Goal: Task Accomplishment & Management: Use online tool/utility

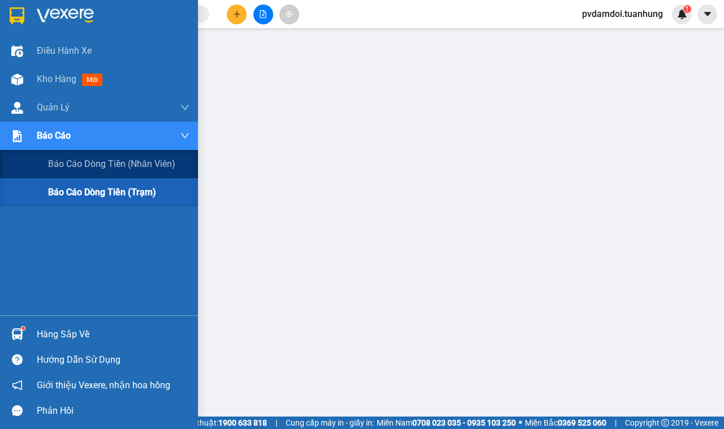
click at [83, 187] on span "Báo cáo dòng tiền (trạm)" at bounding box center [102, 192] width 108 height 14
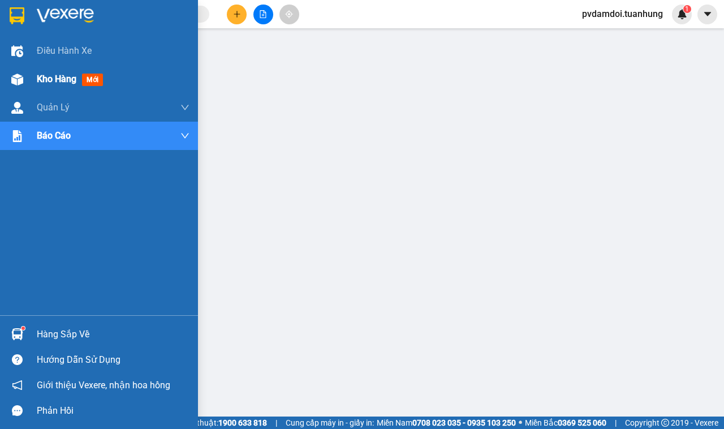
click at [13, 77] on img at bounding box center [17, 79] width 12 height 12
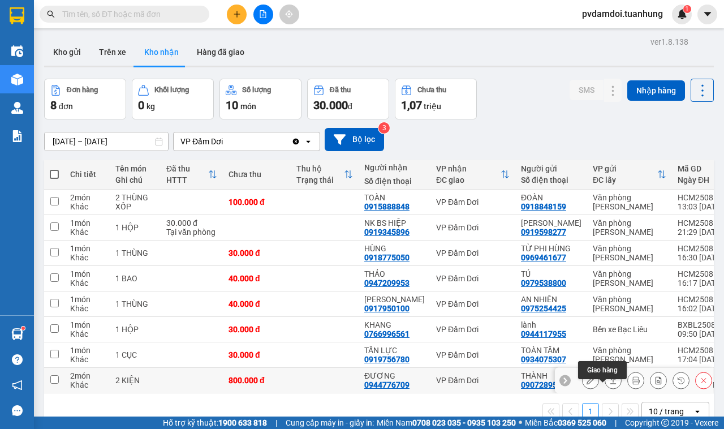
click at [607, 386] on button at bounding box center [613, 380] width 16 height 20
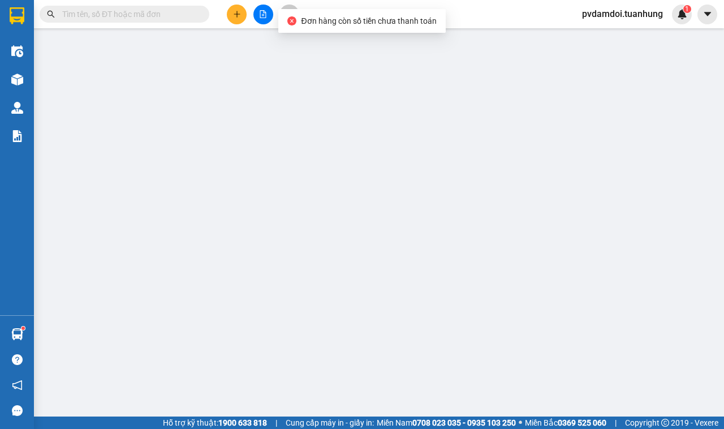
type input "0907289506"
type input "THÀNH"
type input "0944776709"
type input "ĐƯƠNG"
type input "800.000"
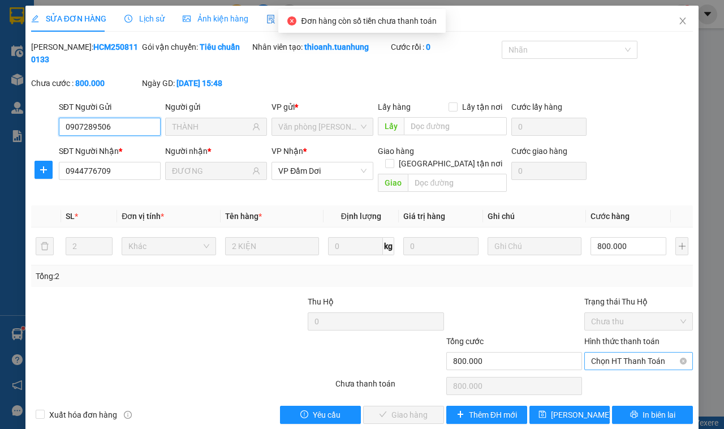
click at [617, 352] on span "Chọn HT Thanh Toán" at bounding box center [638, 360] width 95 height 17
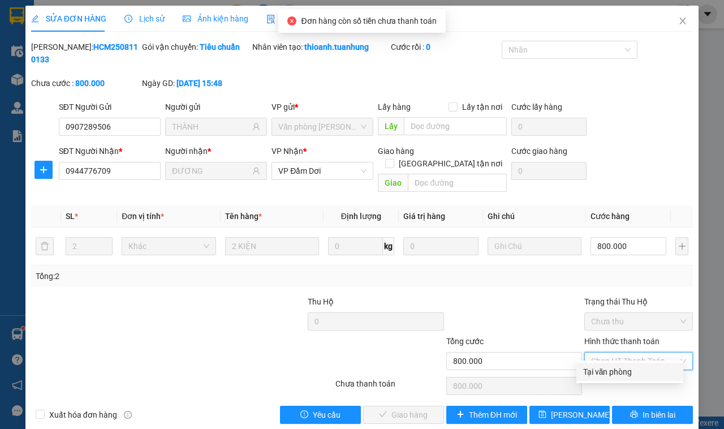
click at [612, 377] on div "Tại văn phòng" at bounding box center [629, 371] width 93 height 12
type input "0"
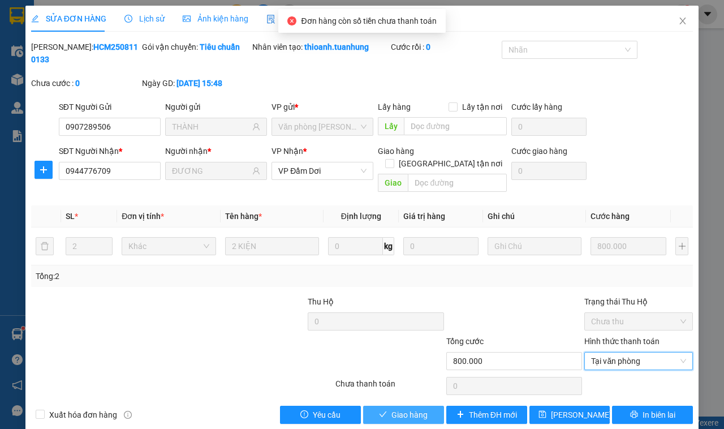
click at [411, 408] on span "Giao hàng" at bounding box center [409, 414] width 36 height 12
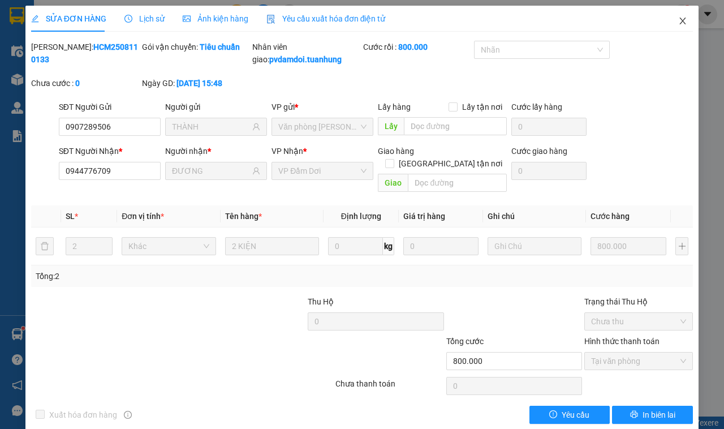
click at [670, 29] on span "Close" at bounding box center [683, 22] width 32 height 32
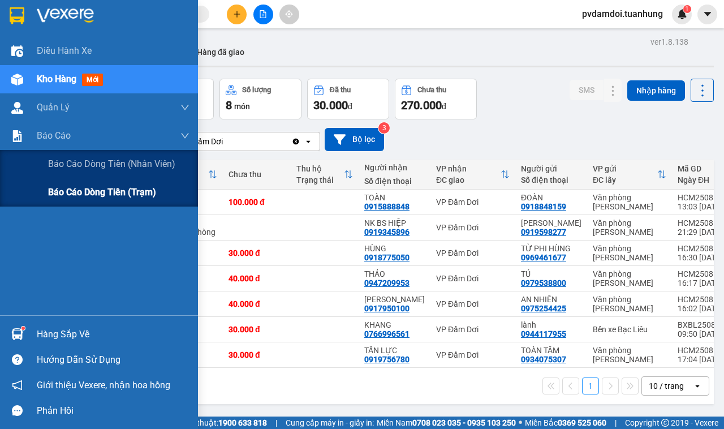
click at [70, 196] on span "Báo cáo dòng tiền (trạm)" at bounding box center [102, 192] width 108 height 14
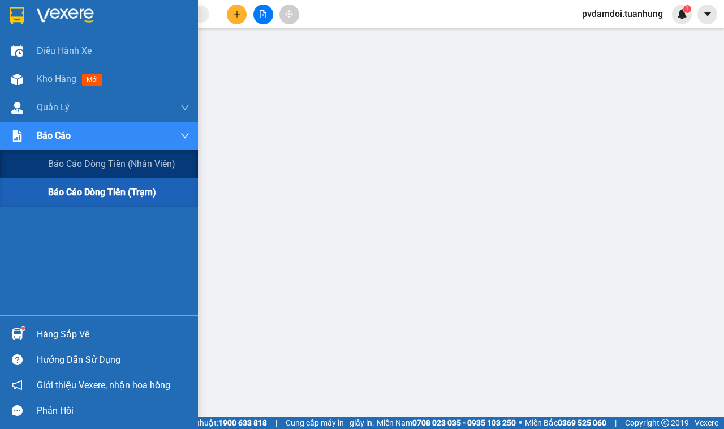
click at [92, 187] on span "Báo cáo dòng tiền (trạm)" at bounding box center [102, 192] width 108 height 14
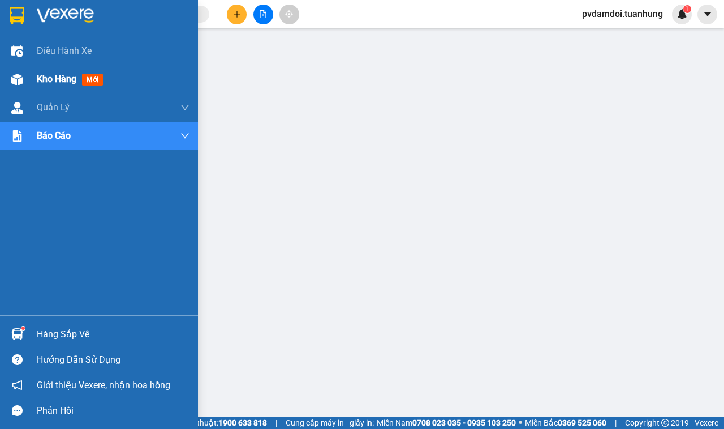
click at [24, 79] on div at bounding box center [17, 80] width 20 height 20
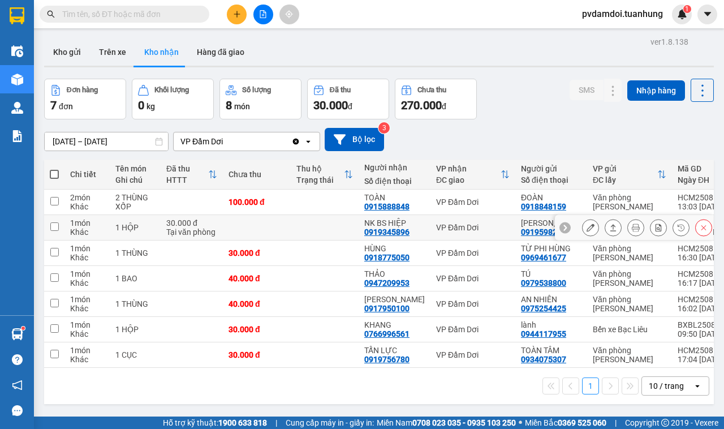
click at [605, 237] on button at bounding box center [613, 228] width 16 height 20
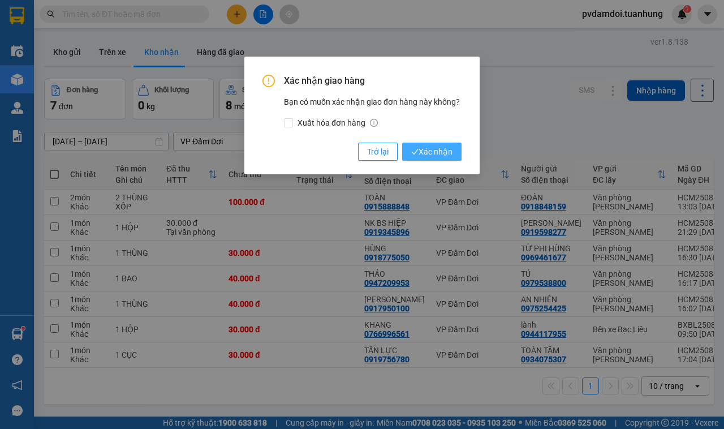
click at [447, 151] on span "Xác nhận" at bounding box center [431, 151] width 41 height 12
